Goal: Task Accomplishment & Management: Manage account settings

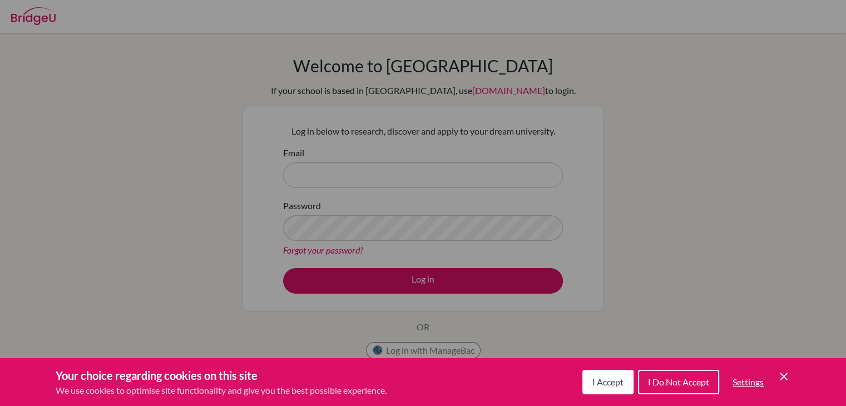
click at [783, 377] on icon "Cookie Control Close Icon" at bounding box center [783, 376] width 13 height 13
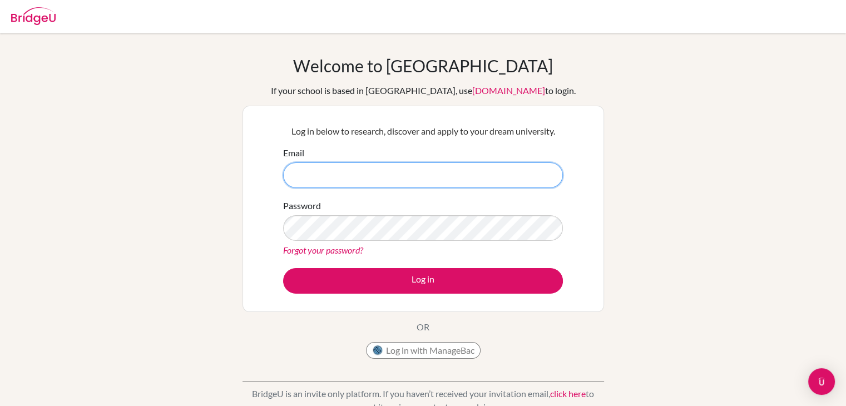
click at [373, 176] on input "Email" at bounding box center [423, 175] width 280 height 26
click at [397, 166] on input "Email" at bounding box center [423, 175] width 280 height 26
click at [412, 165] on input "g103375" at bounding box center [423, 175] width 280 height 26
click at [428, 174] on input "g103375@" at bounding box center [423, 175] width 280 height 26
type input "[EMAIL_ADDRESS][DOMAIN_NAME]"
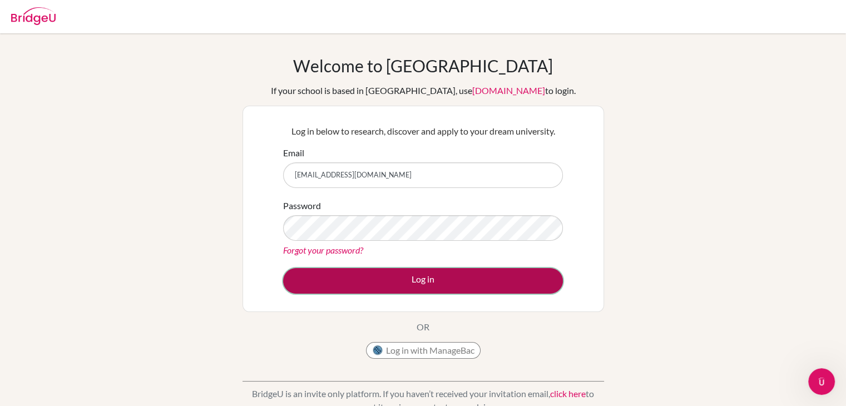
click at [418, 268] on button "Log in" at bounding box center [423, 281] width 280 height 26
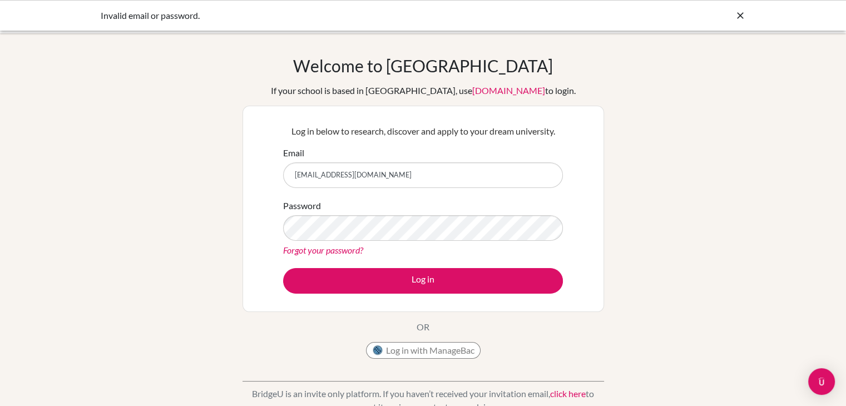
click at [396, 183] on input "[EMAIL_ADDRESS][DOMAIN_NAME]" at bounding box center [423, 175] width 280 height 26
click at [524, 170] on input "[EMAIL_ADDRESS][DOMAIN_NAME]" at bounding box center [423, 175] width 280 height 26
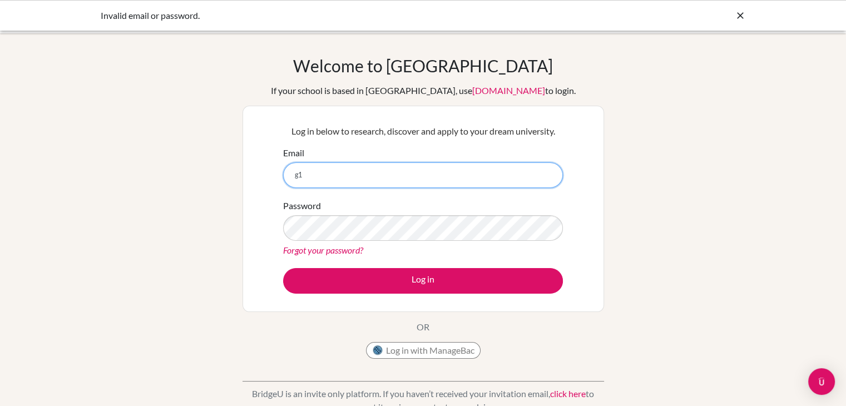
type input "g"
type input "anansakurai1@gmail.com"
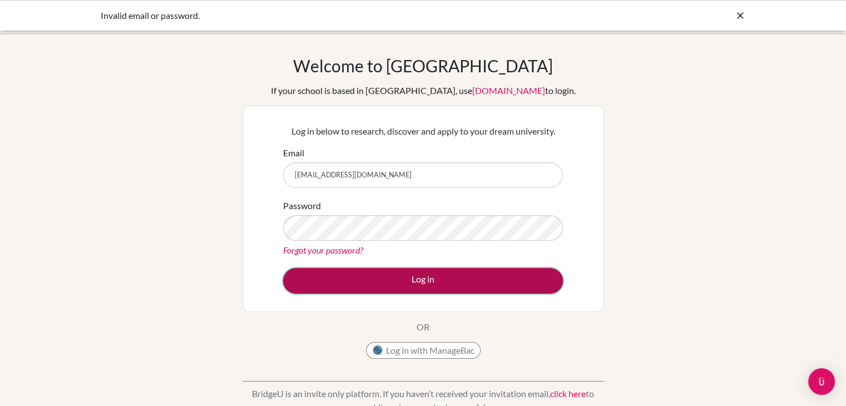
click at [378, 274] on button "Log in" at bounding box center [423, 281] width 280 height 26
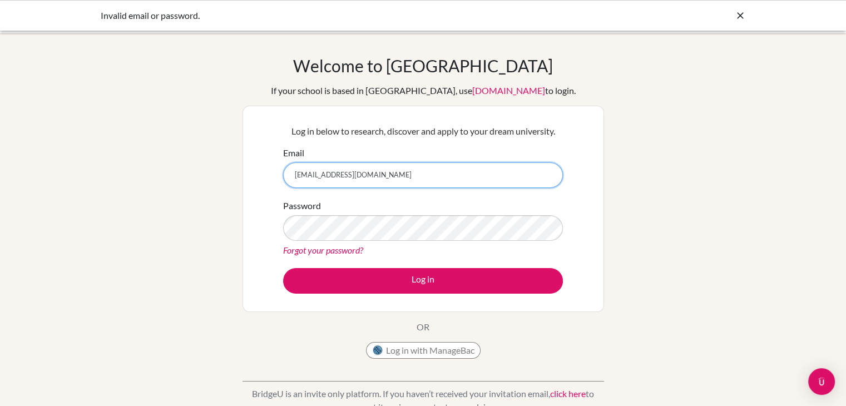
click at [398, 172] on input "anansakurai1@gmail.com" at bounding box center [423, 175] width 280 height 26
drag, startPoint x: 394, startPoint y: 172, endPoint x: 286, endPoint y: 179, distance: 108.7
click at [286, 179] on input "anansakurai1@gmail.com" at bounding box center [423, 175] width 280 height 26
type input "[EMAIL_ADDRESS][DOMAIN_NAME]"
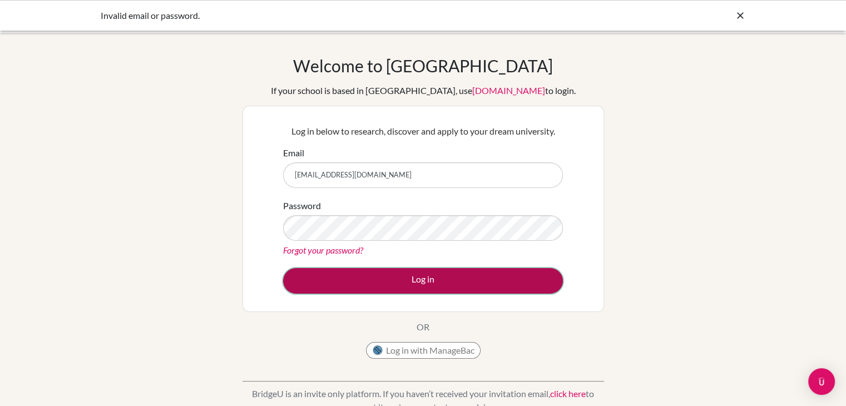
click at [432, 286] on button "Log in" at bounding box center [423, 281] width 280 height 26
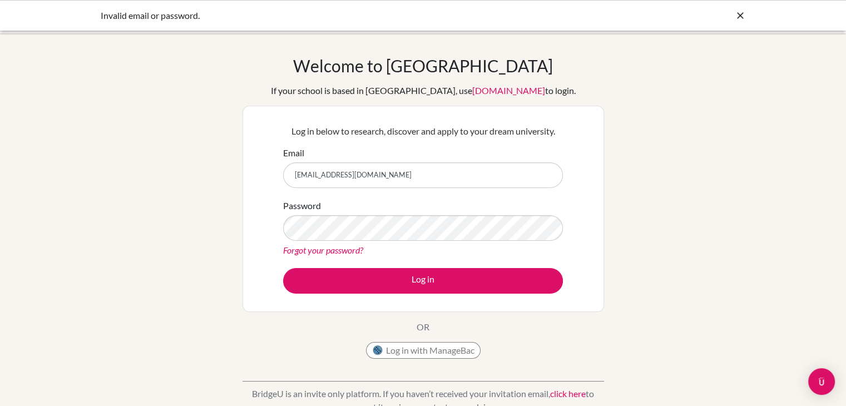
click at [407, 182] on input "g103375@asb.ac.th" at bounding box center [423, 175] width 280 height 26
click at [329, 173] on input "[EMAIL_ADDRESS][DOMAIN_NAME]" at bounding box center [423, 175] width 280 height 26
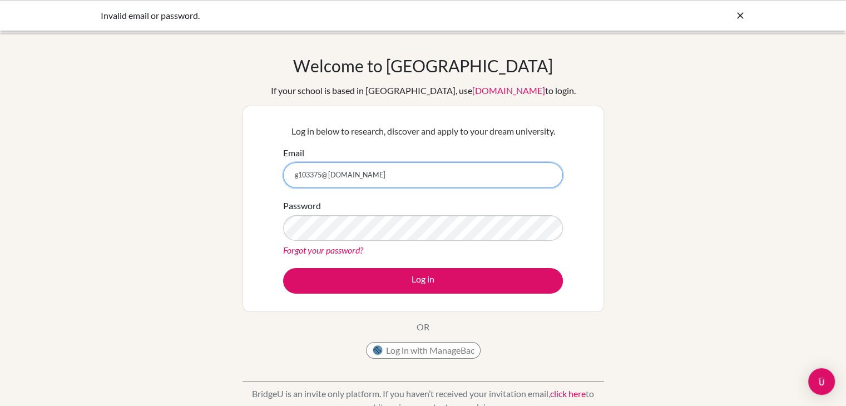
click at [329, 175] on input "g103375@ asb.ac.th" at bounding box center [423, 175] width 280 height 26
type input "[EMAIL_ADDRESS][DOMAIN_NAME]"
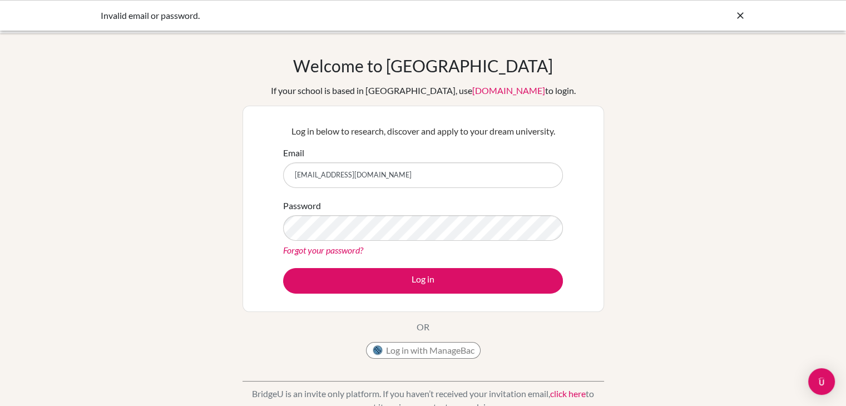
click at [331, 251] on link "Forgot your password?" at bounding box center [323, 250] width 80 height 11
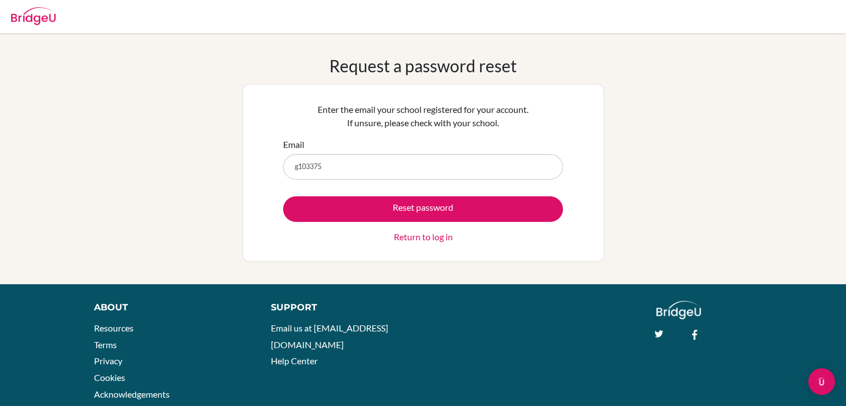
type input "[EMAIL_ADDRESS][DOMAIN_NAME]"
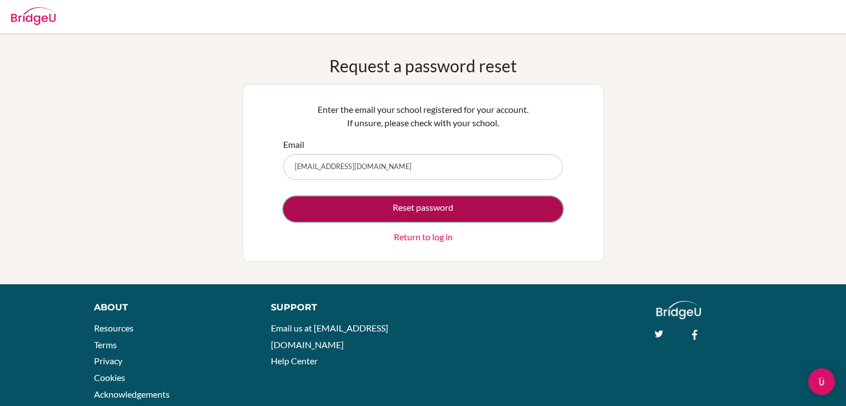
click at [357, 214] on button "Reset password" at bounding box center [423, 209] width 280 height 26
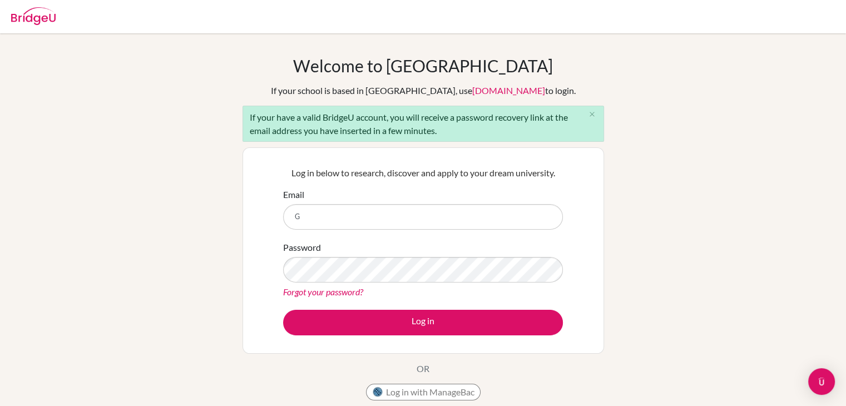
type input "[EMAIL_ADDRESS][DOMAIN_NAME]"
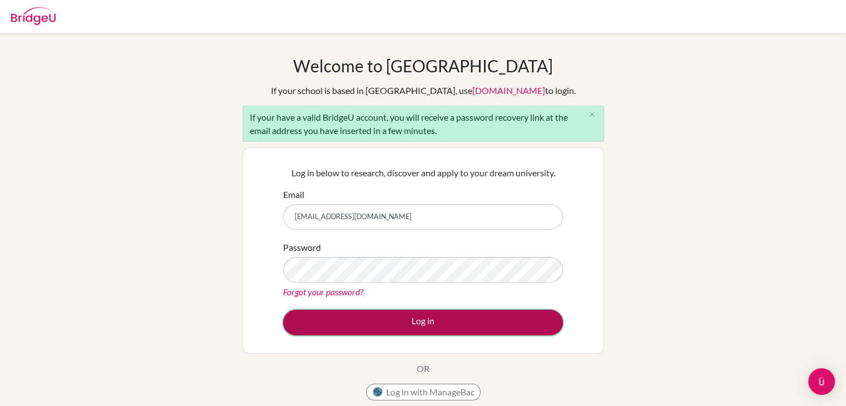
click at [355, 319] on button "Log in" at bounding box center [423, 323] width 280 height 26
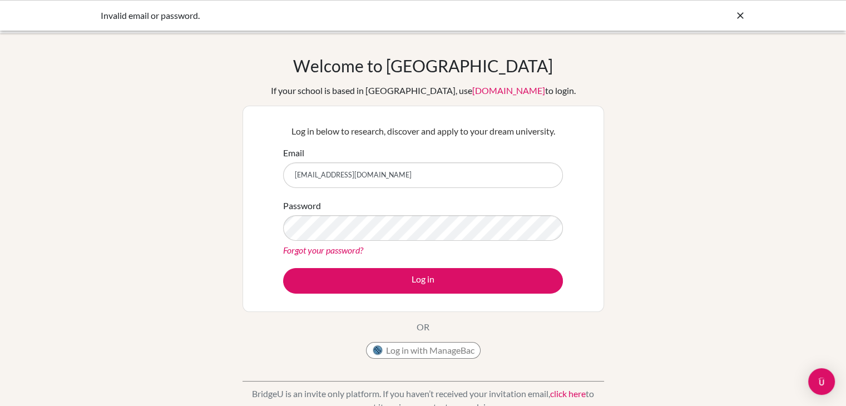
click at [350, 250] on link "Forgot your password?" at bounding box center [323, 250] width 80 height 11
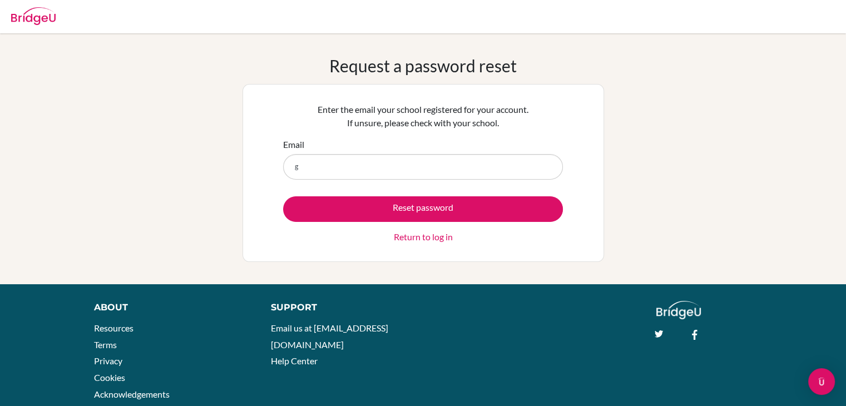
type input "[EMAIL_ADDRESS][DOMAIN_NAME]"
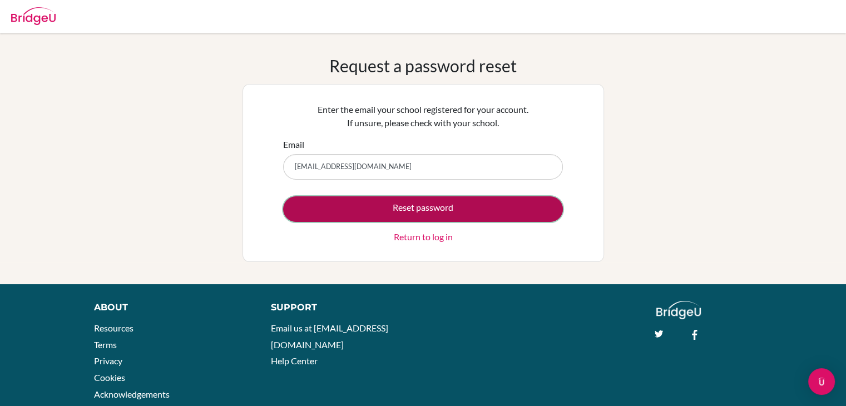
click at [421, 214] on button "Reset password" at bounding box center [423, 209] width 280 height 26
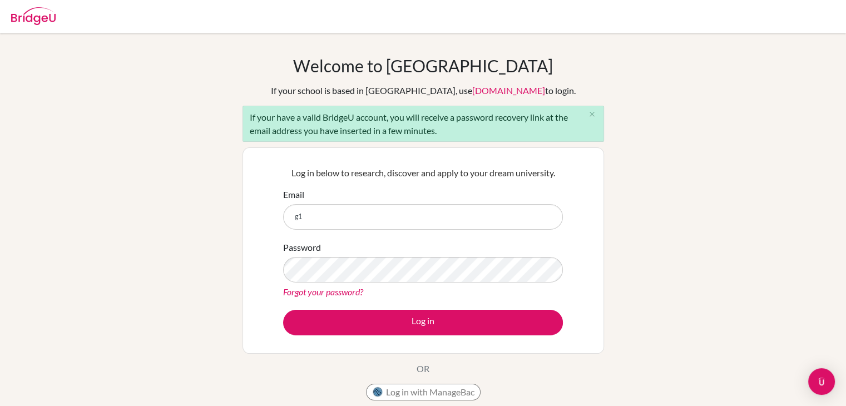
type input "[EMAIL_ADDRESS][DOMAIN_NAME]"
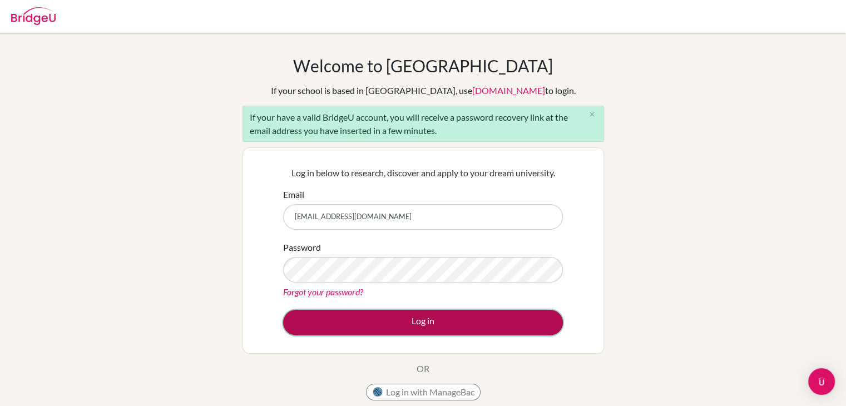
click at [391, 316] on button "Log in" at bounding box center [423, 323] width 280 height 26
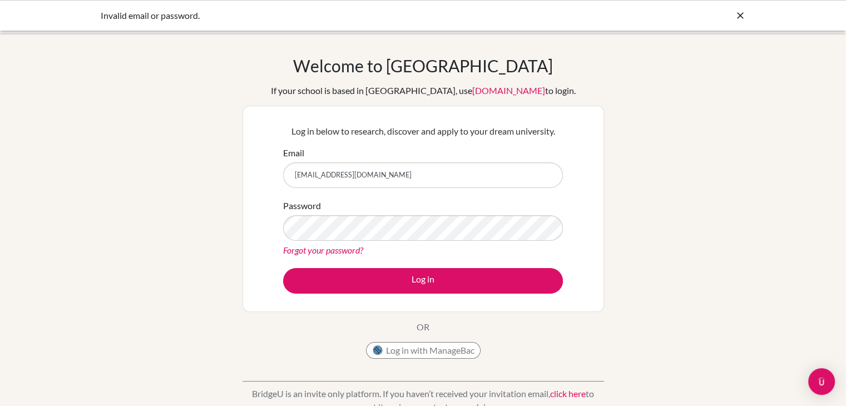
click at [160, 20] on div "Invalid email or password." at bounding box center [340, 15] width 478 height 13
click at [426, 353] on button "Log in with ManageBac" at bounding box center [423, 350] width 115 height 17
click at [283, 268] on button "Log in" at bounding box center [423, 281] width 280 height 26
click at [374, 185] on input "[EMAIL_ADDRESS][DOMAIN_NAME]" at bounding box center [423, 175] width 280 height 26
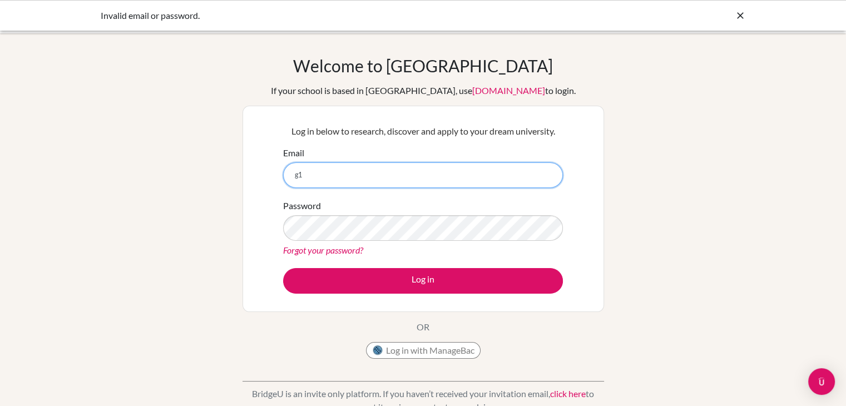
type input "g"
type input "[EMAIL_ADDRESS][DOMAIN_NAME]"
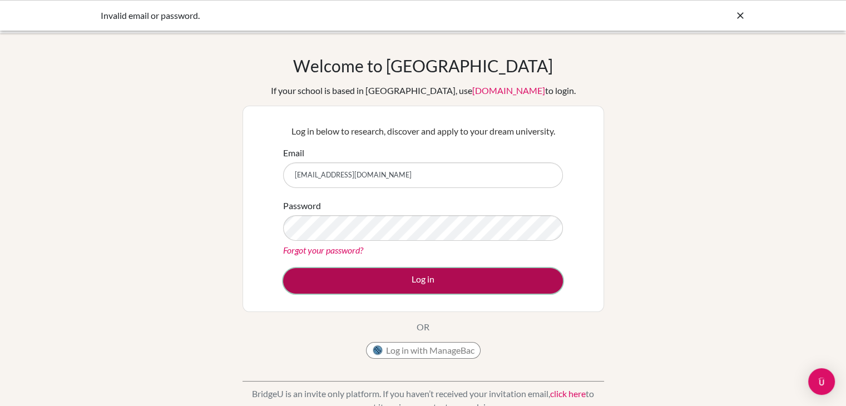
click at [407, 284] on button "Log in" at bounding box center [423, 281] width 280 height 26
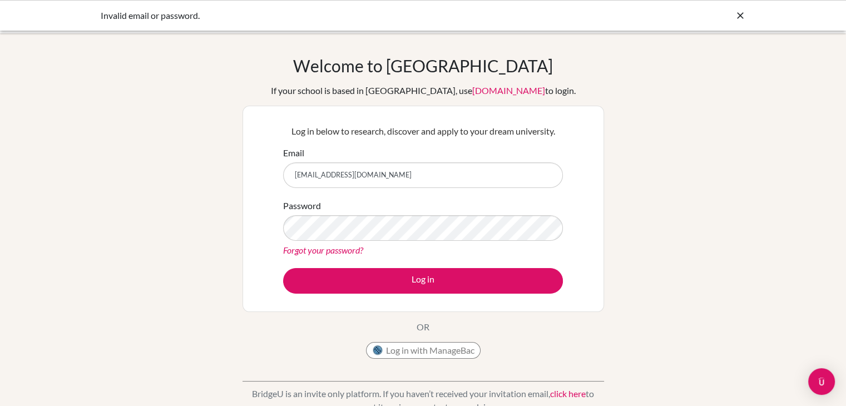
click at [175, 21] on div "Invalid email or password." at bounding box center [340, 15] width 478 height 13
click at [200, 9] on div "Invalid email or password." at bounding box center [340, 15] width 478 height 13
click at [234, 207] on div "Welcome to BridgeU If your school is based in China, use app.bridge-u.com.cn to…" at bounding box center [423, 238] width 846 height 364
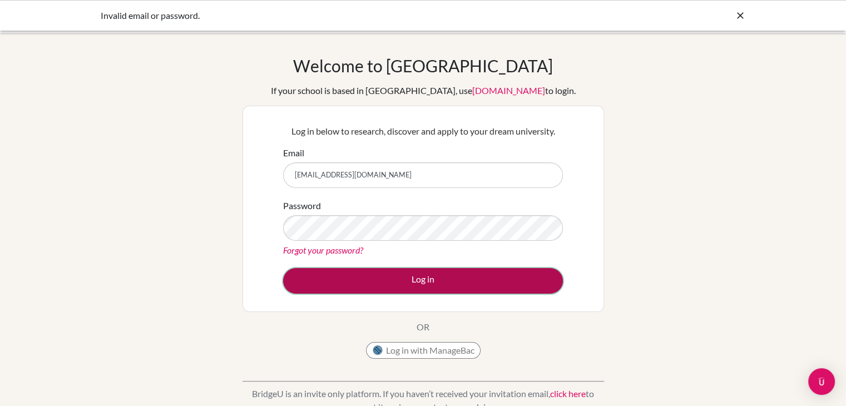
click at [388, 270] on button "Log in" at bounding box center [423, 281] width 280 height 26
click at [365, 285] on button "Log in" at bounding box center [423, 281] width 280 height 26
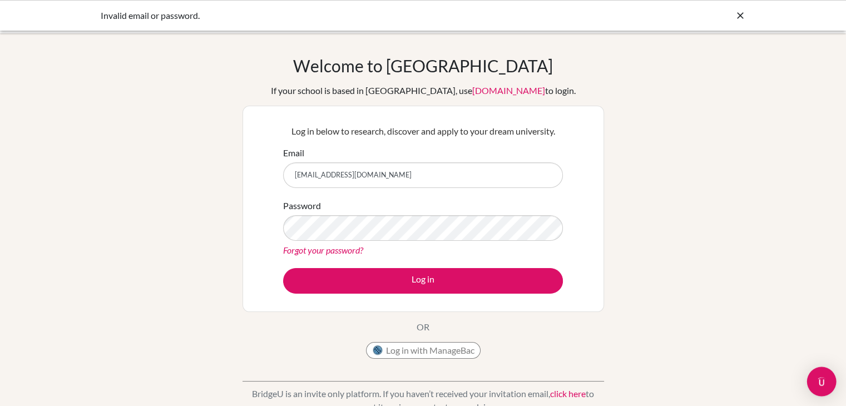
click at [818, 377] on img "Open Intercom Messenger" at bounding box center [821, 381] width 14 height 14
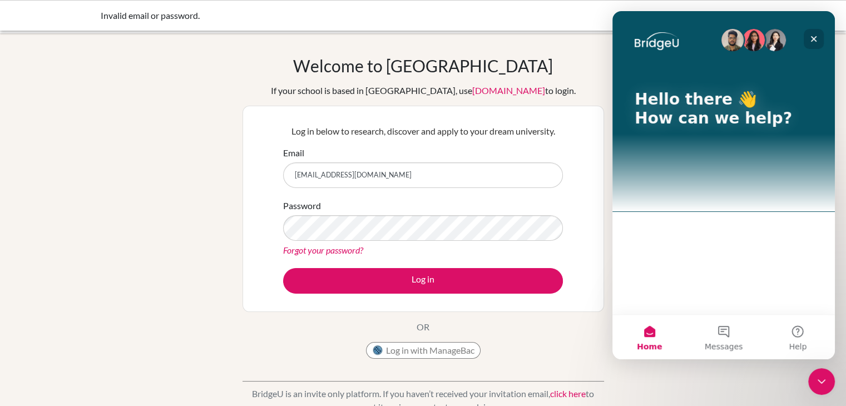
click at [808, 36] on div "Close" at bounding box center [814, 39] width 20 height 20
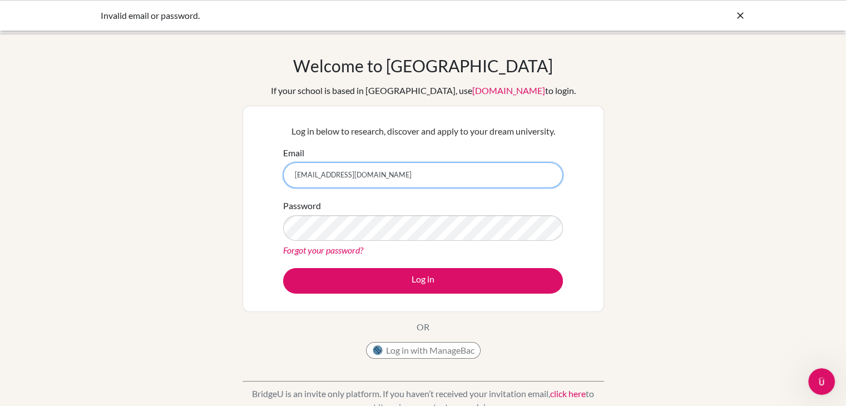
click at [435, 170] on input "[EMAIL_ADDRESS][DOMAIN_NAME]" at bounding box center [423, 175] width 280 height 26
type input "a"
type input "[EMAIL_ADDRESS][DOMAIN_NAME]"
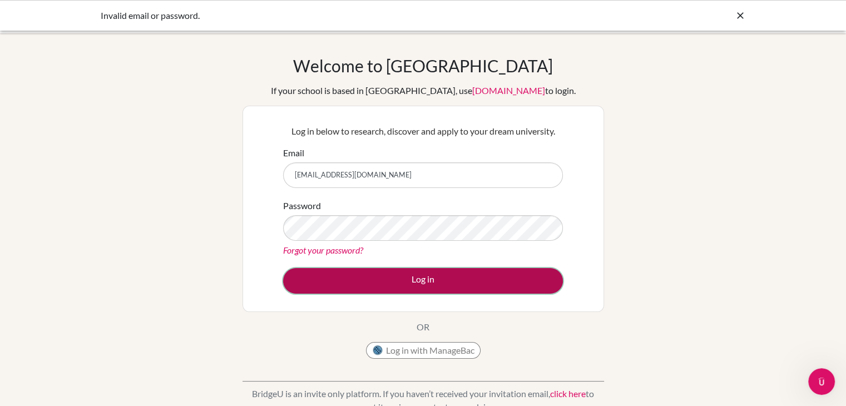
click at [360, 273] on button "Log in" at bounding box center [423, 281] width 280 height 26
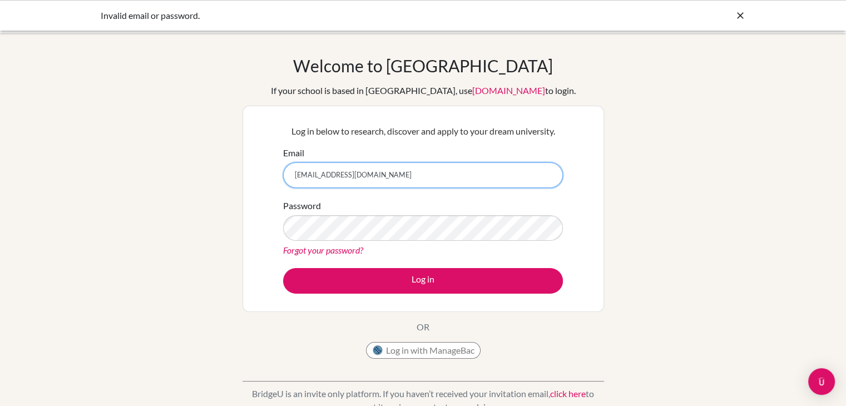
click at [349, 174] on input "[EMAIL_ADDRESS][DOMAIN_NAME]" at bounding box center [423, 175] width 280 height 26
type input "[EMAIL_ADDRESS][DOMAIN_NAME]"
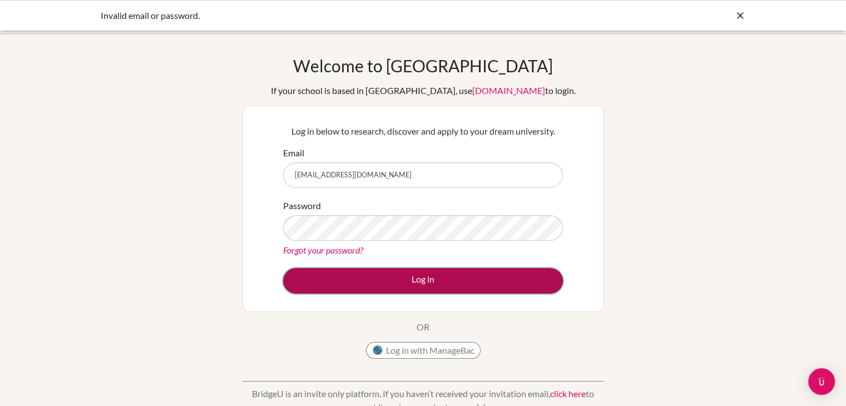
click at [358, 272] on button "Log in" at bounding box center [423, 281] width 280 height 26
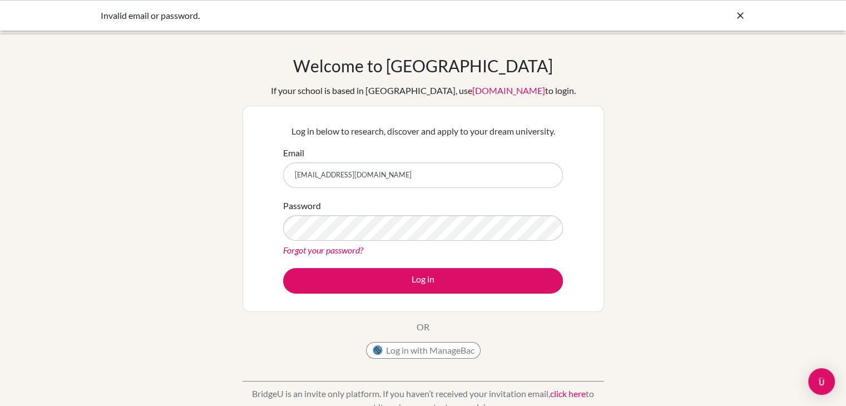
click at [742, 16] on icon at bounding box center [740, 15] width 11 height 11
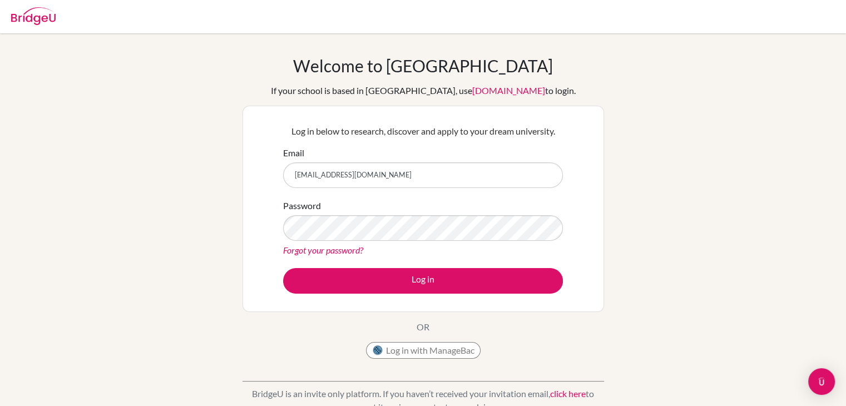
click at [355, 214] on div "Password Forgot your password?" at bounding box center [423, 228] width 280 height 58
